Goal: Information Seeking & Learning: Find specific fact

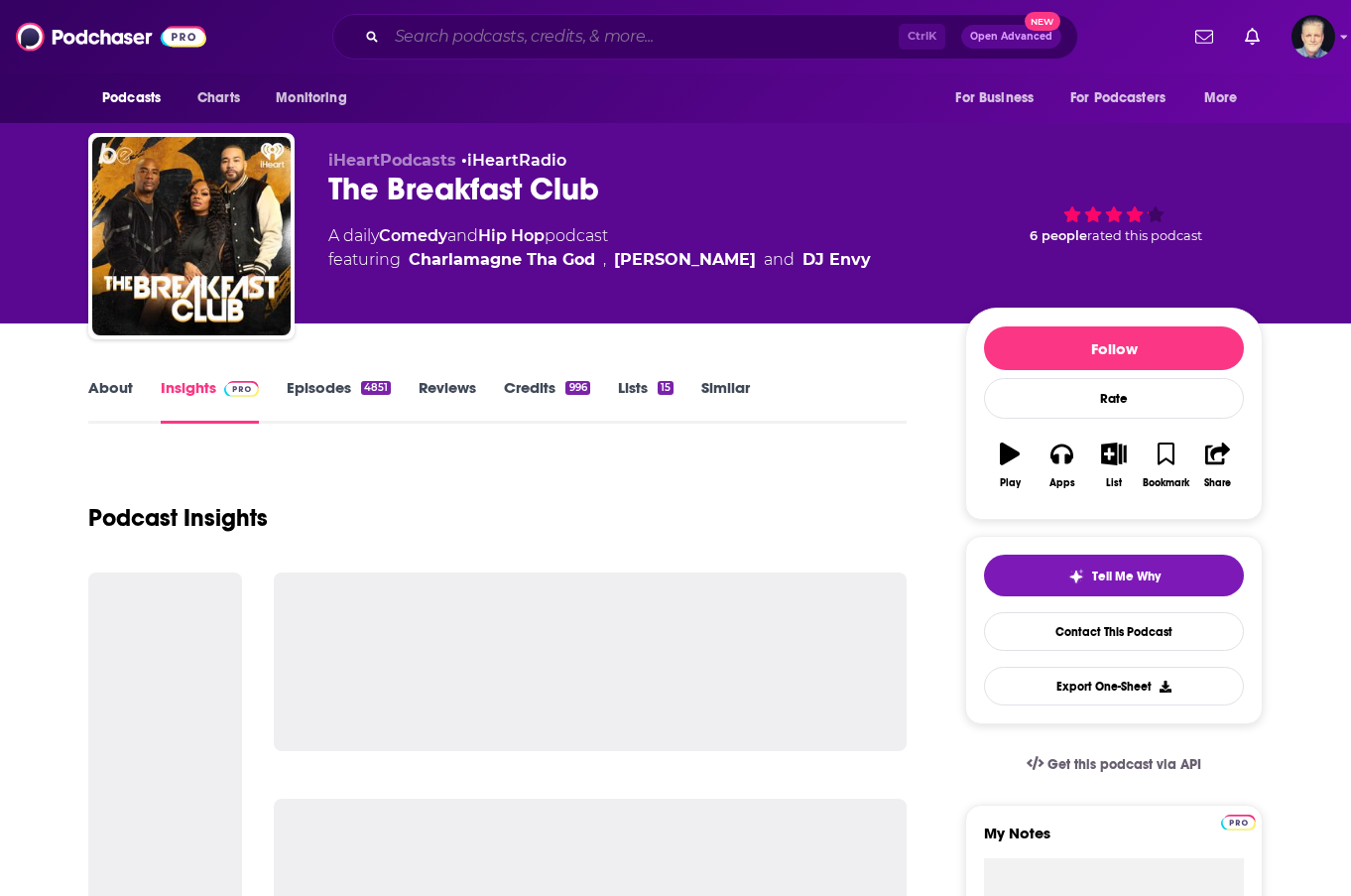
click at [579, 35] on input "Search podcasts, credits, & more..." at bounding box center [643, 37] width 512 height 32
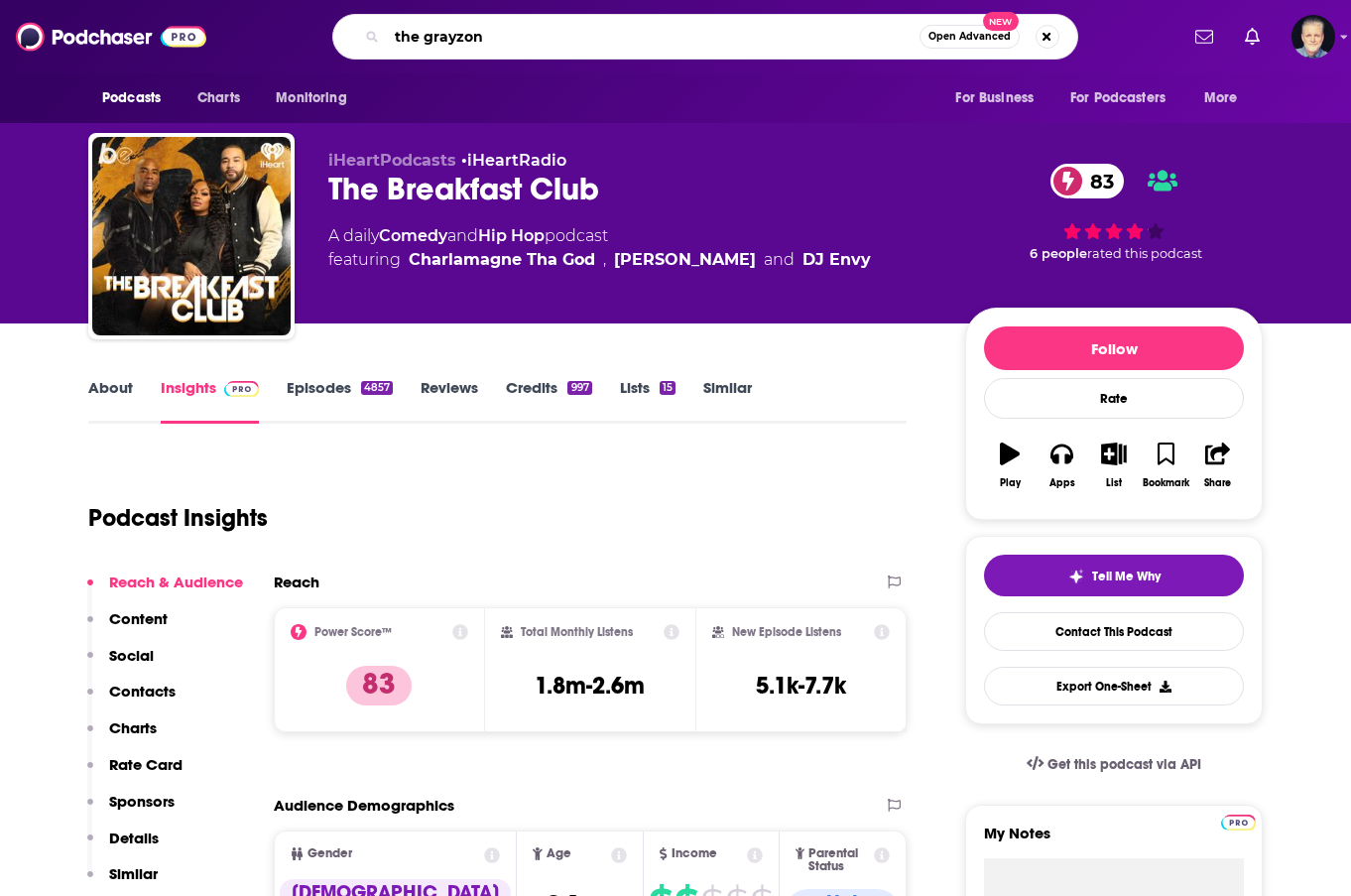
type input "the grayzone"
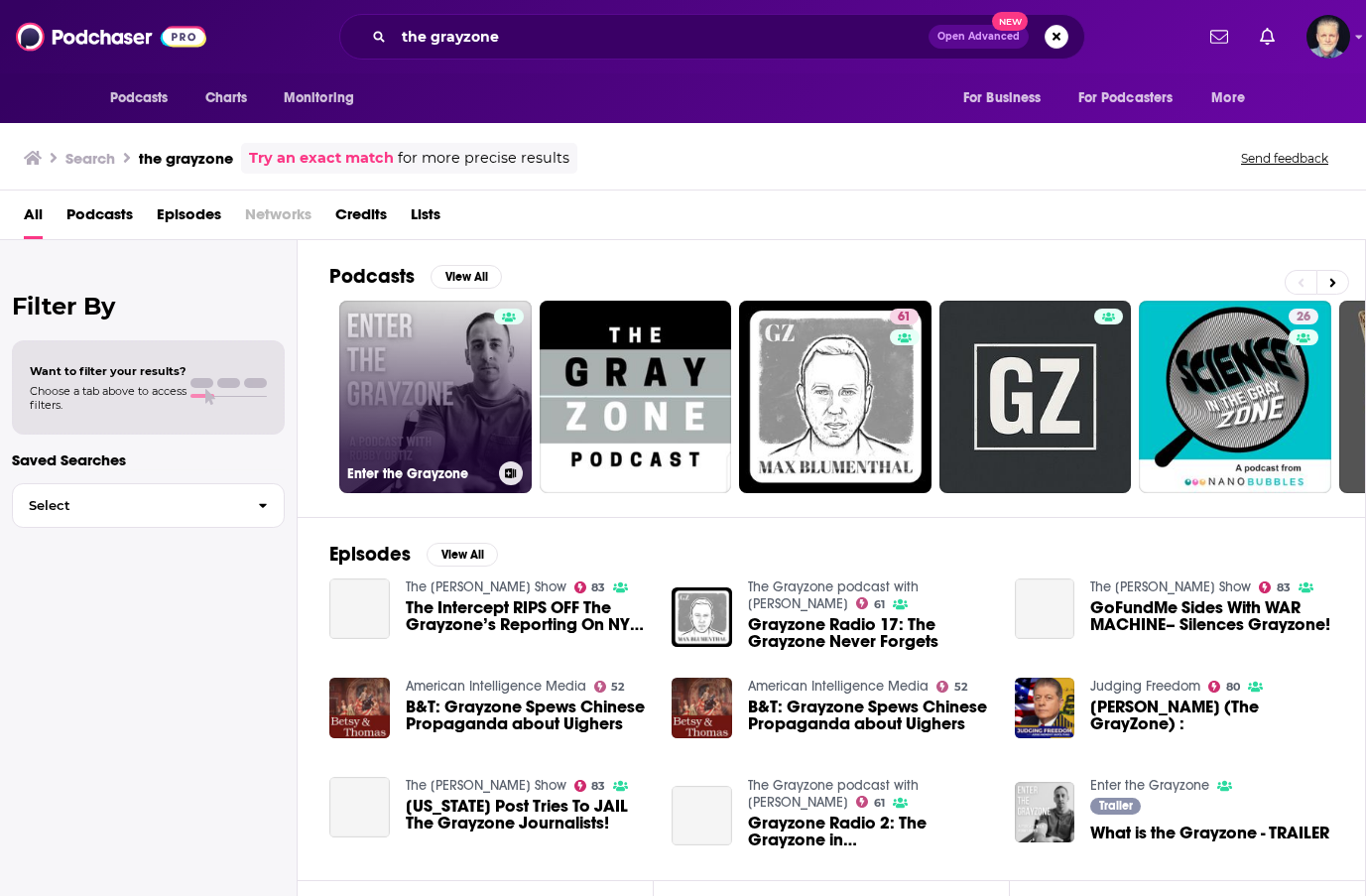
click at [476, 417] on link "Enter the Grayzone" at bounding box center [435, 397] width 192 height 192
